Goal: Information Seeking & Learning: Learn about a topic

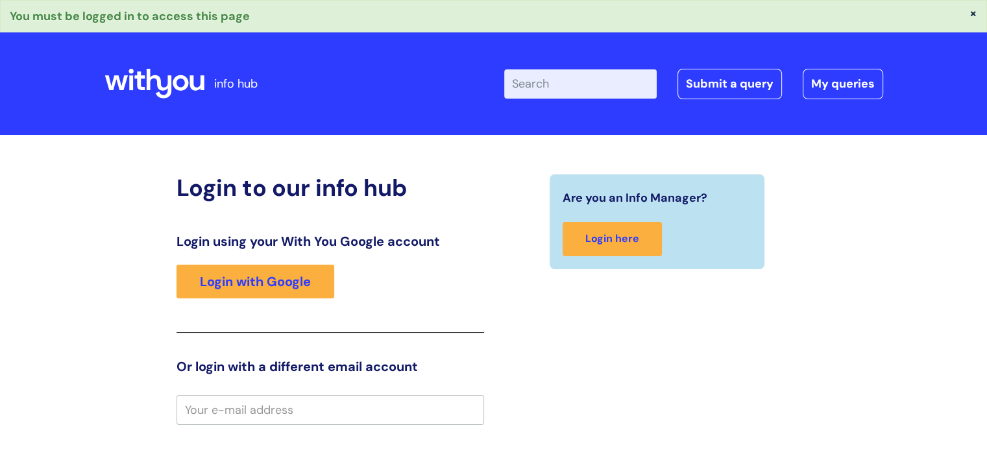
click at [558, 82] on input "Enter your search term here..." at bounding box center [580, 83] width 153 height 29
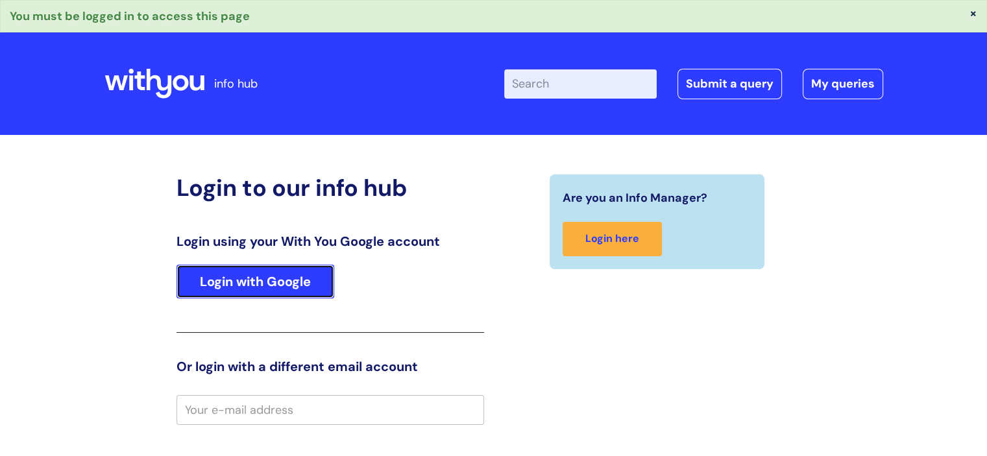
click at [216, 282] on link "Login with Google" at bounding box center [256, 282] width 158 height 34
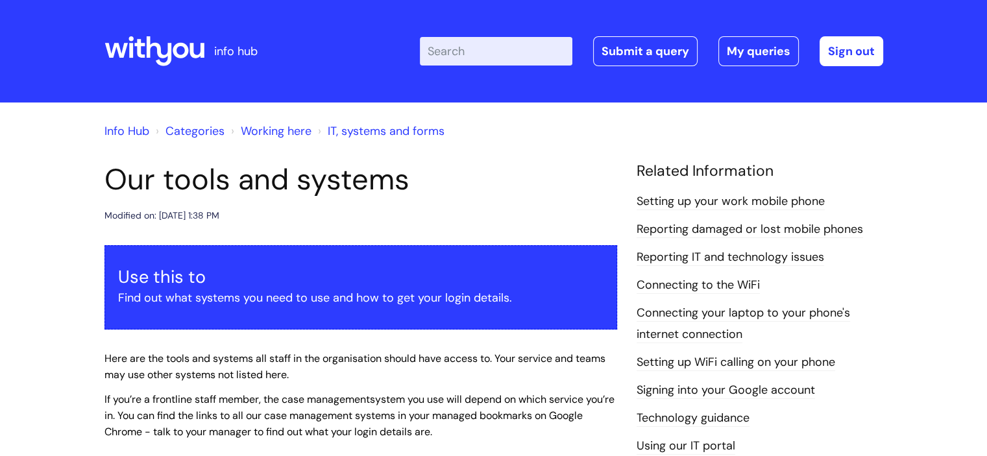
click at [458, 51] on input "Enter your search term here..." at bounding box center [496, 51] width 153 height 29
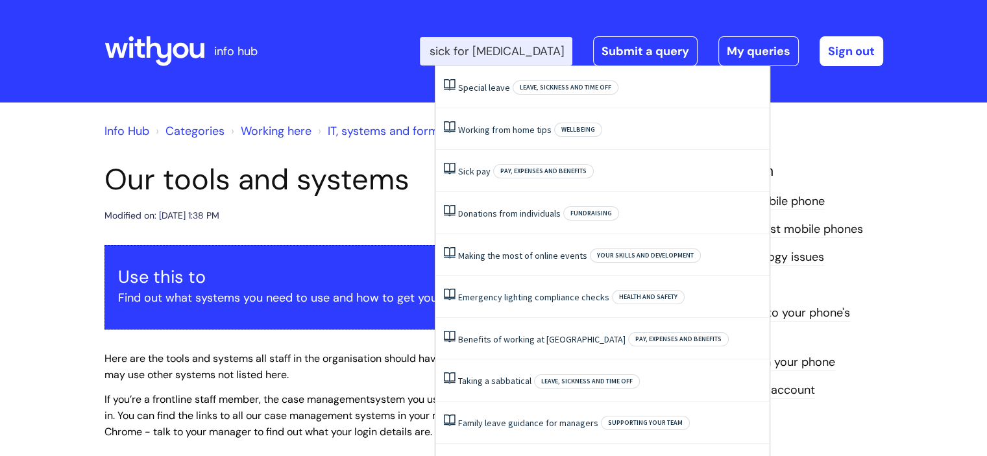
scroll to position [0, 79]
type input "somoe off sick for medical procedure"
click button "Search" at bounding box center [0, 0] width 0 height 0
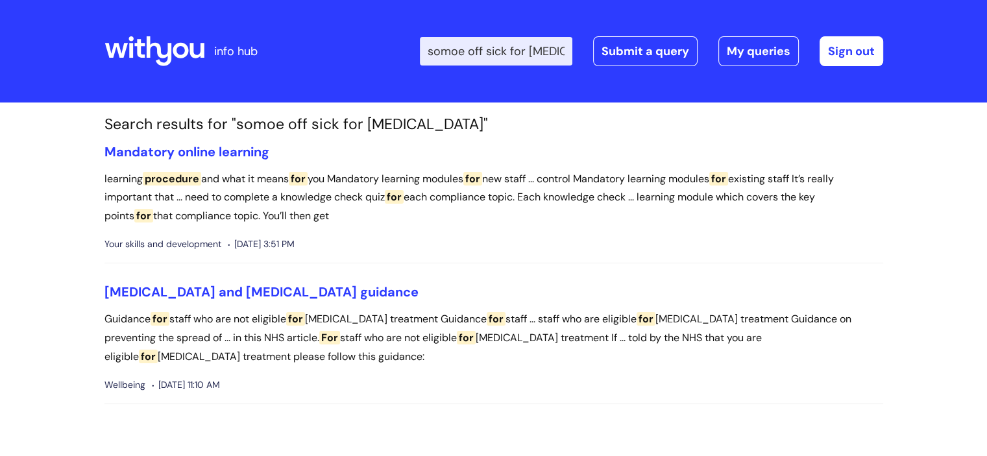
drag, startPoint x: 501, startPoint y: 51, endPoint x: 338, endPoint y: 51, distance: 162.3
click at [338, 51] on div "Enter your search term here... somoe off sick for medical procedure Search Subm…" at bounding box center [591, 51] width 586 height 77
type input "sick for medical procedure"
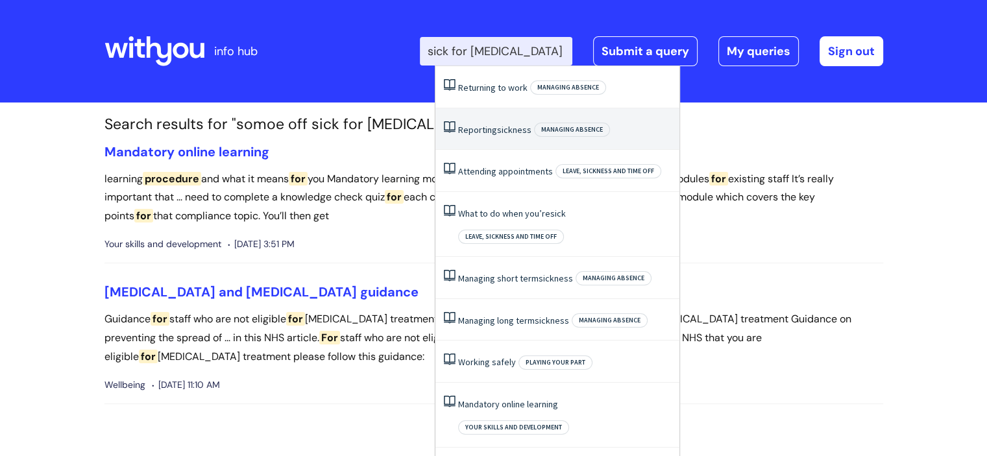
click at [525, 129] on span "sickness" at bounding box center [514, 130] width 34 height 12
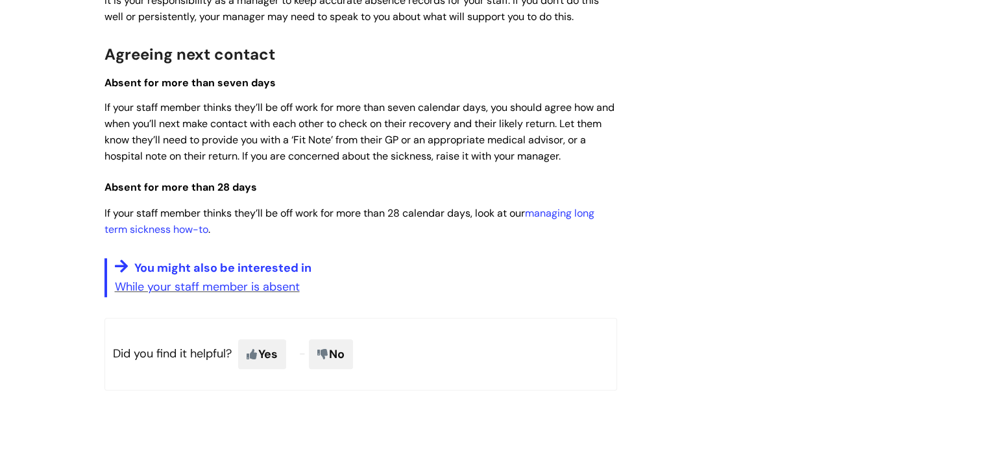
scroll to position [1039, 0]
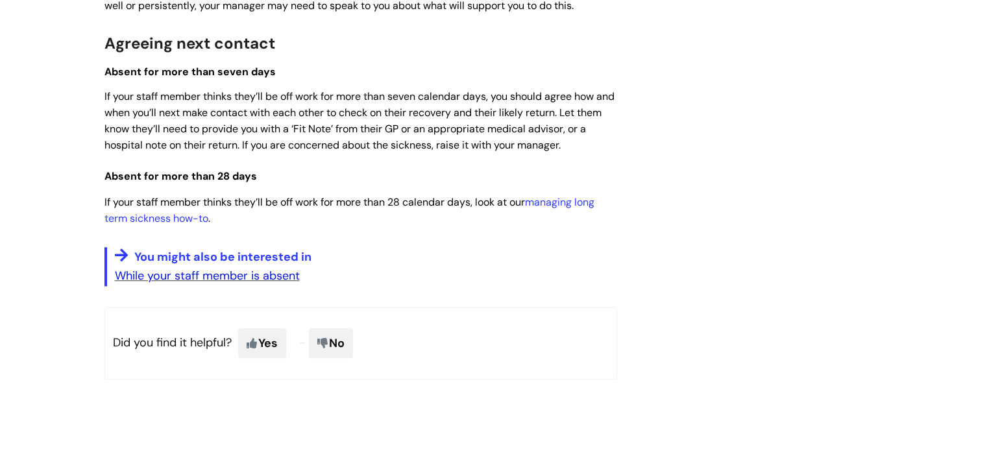
click at [246, 280] on link "While your staff member is absent" at bounding box center [207, 276] width 185 height 16
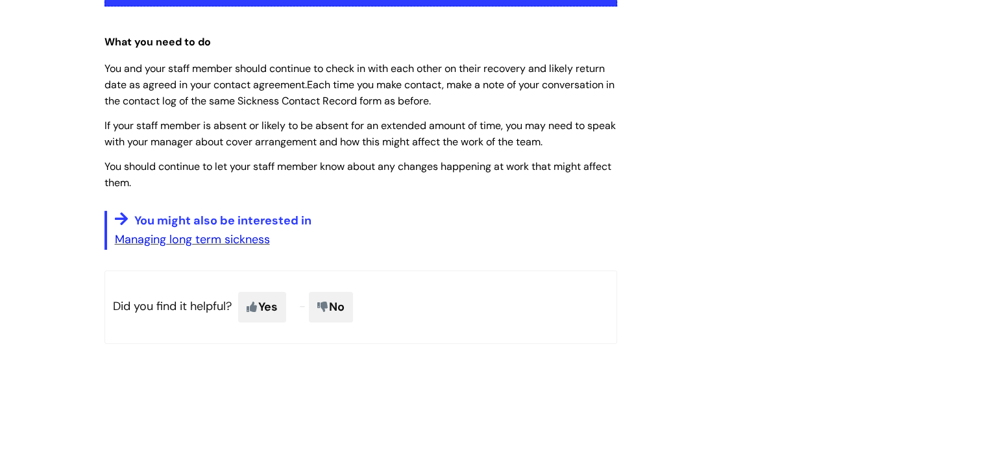
scroll to position [325, 0]
click at [230, 239] on link "Managing long term sickness" at bounding box center [192, 238] width 155 height 16
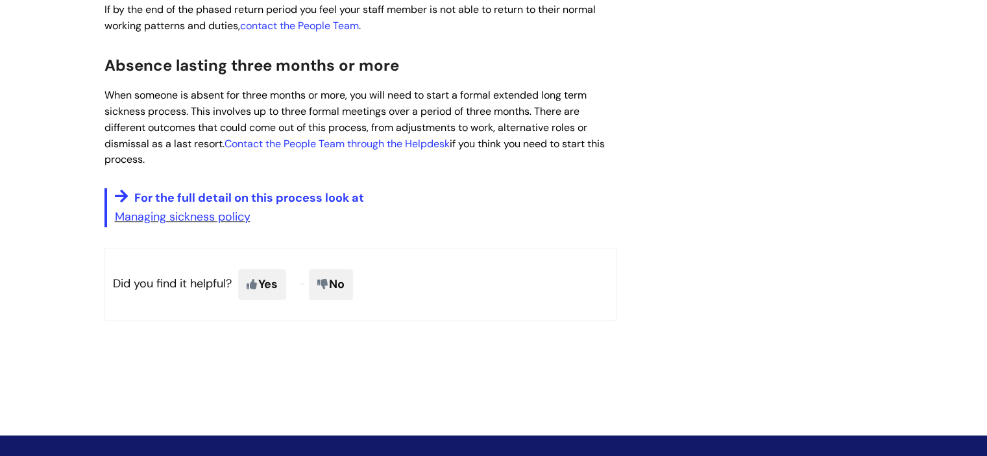
scroll to position [1039, 0]
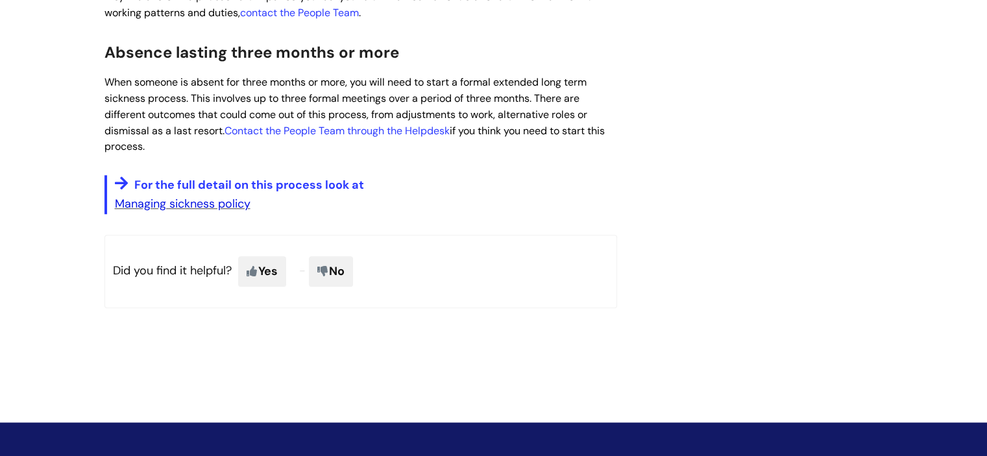
click at [221, 202] on link "Managing sickness policy" at bounding box center [183, 204] width 136 height 16
